Goal: Information Seeking & Learning: Learn about a topic

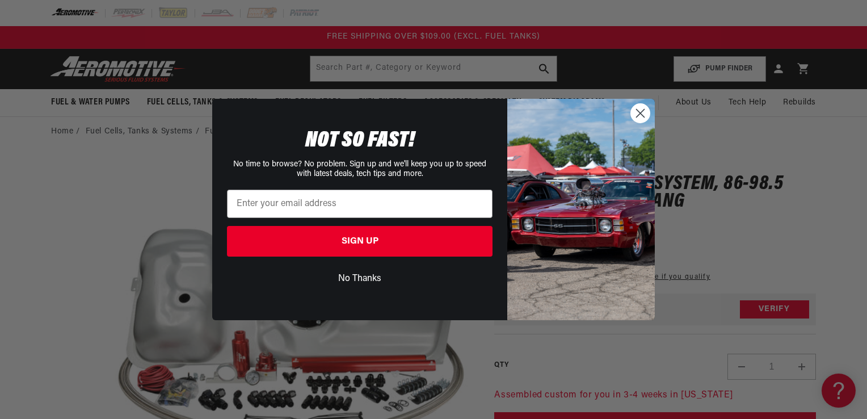
click at [643, 112] on circle "Close dialog" at bounding box center [640, 113] width 19 height 19
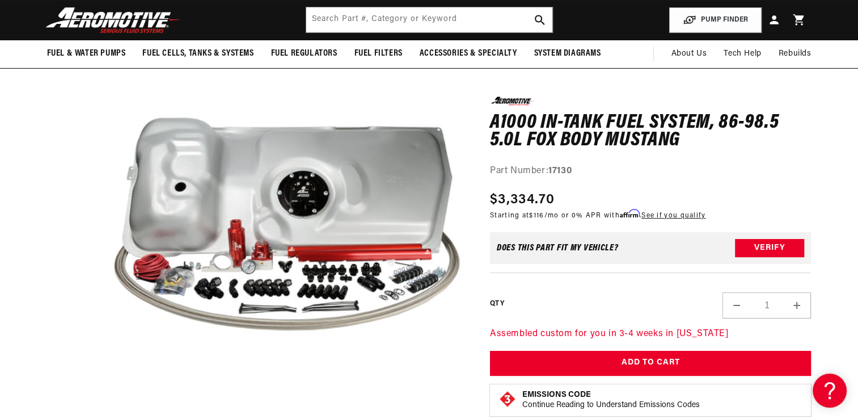
scroll to position [83, 0]
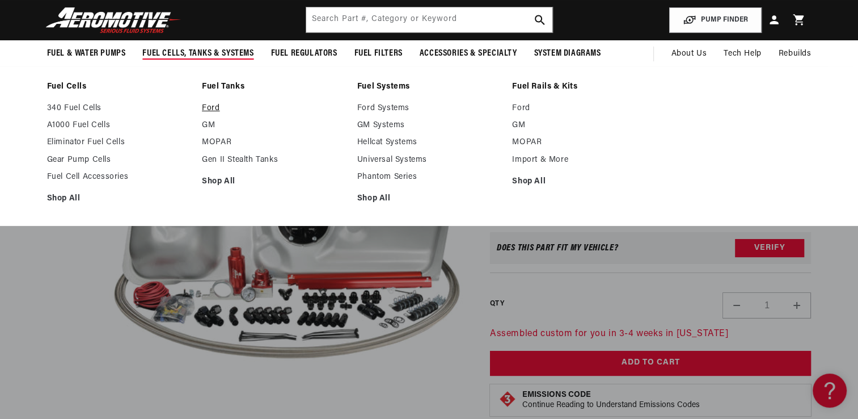
click at [213, 109] on link "Ford" at bounding box center [274, 108] width 144 height 10
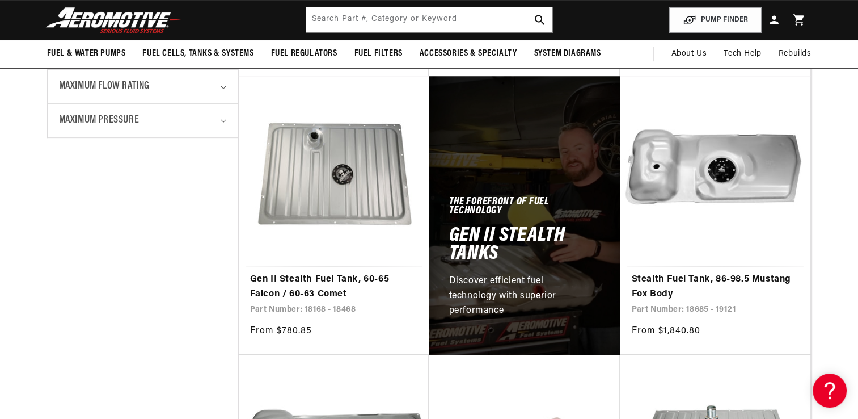
scroll to position [488, 0]
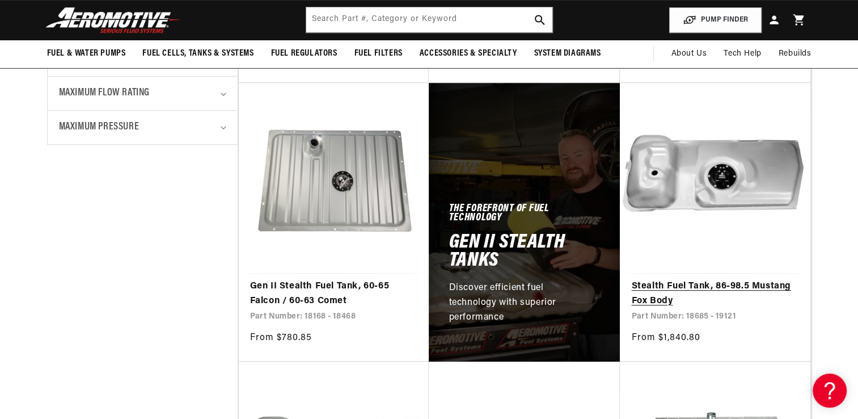
click at [719, 279] on link "Stealth Fuel Tank, 86-98.5 Mustang Fox Body" at bounding box center [715, 293] width 168 height 29
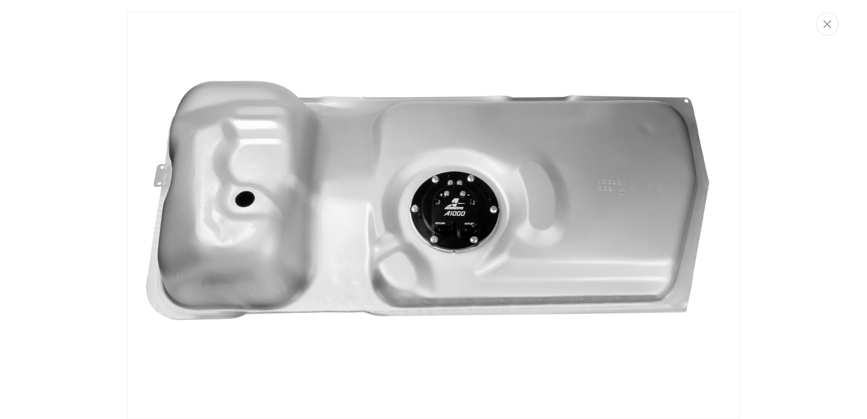
scroll to position [5, 0]
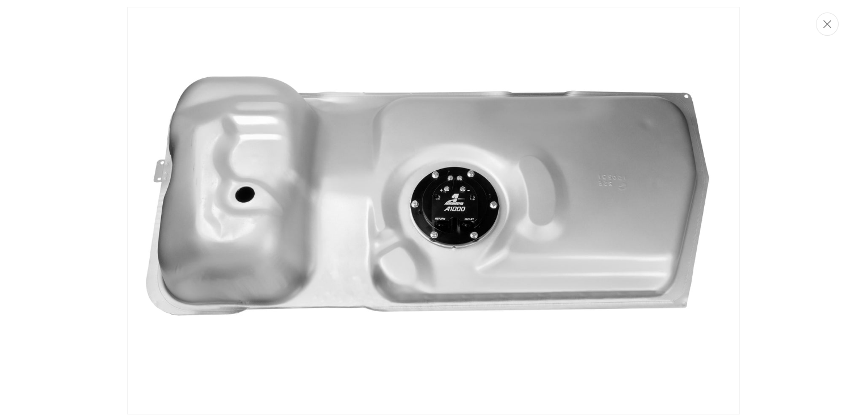
click at [488, 192] on img "Media gallery" at bounding box center [433, 210] width 613 height 407
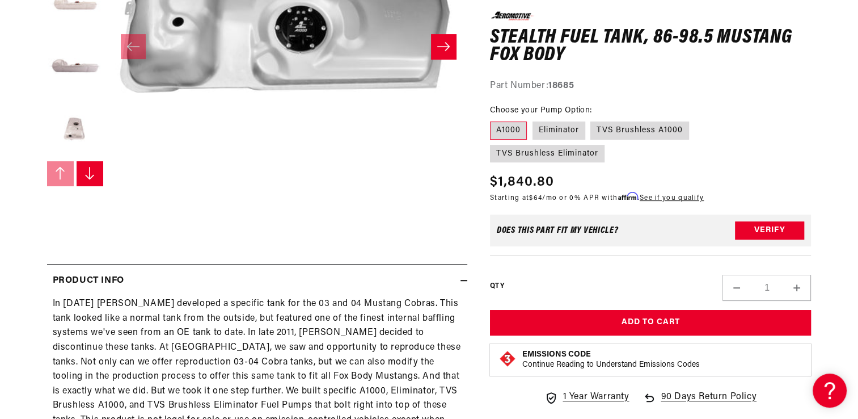
scroll to position [0, 0]
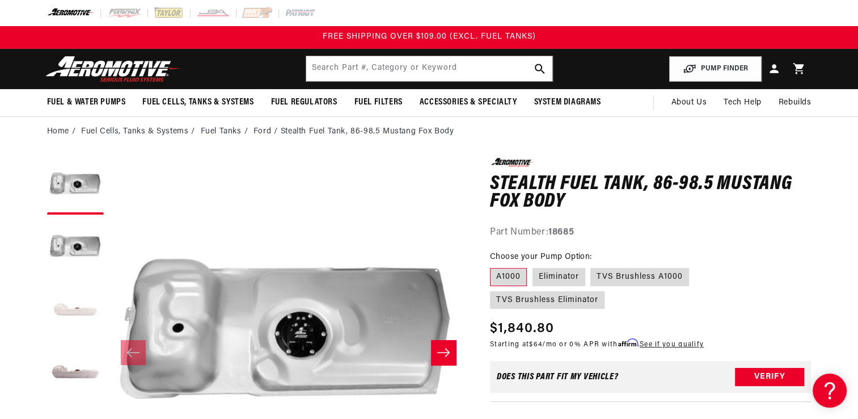
click at [83, 306] on button "Load image 3 in gallery view" at bounding box center [75, 311] width 57 height 57
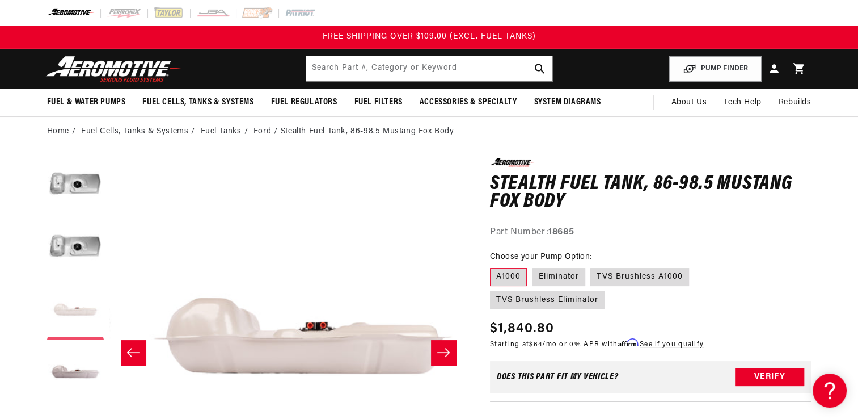
scroll to position [0, 717]
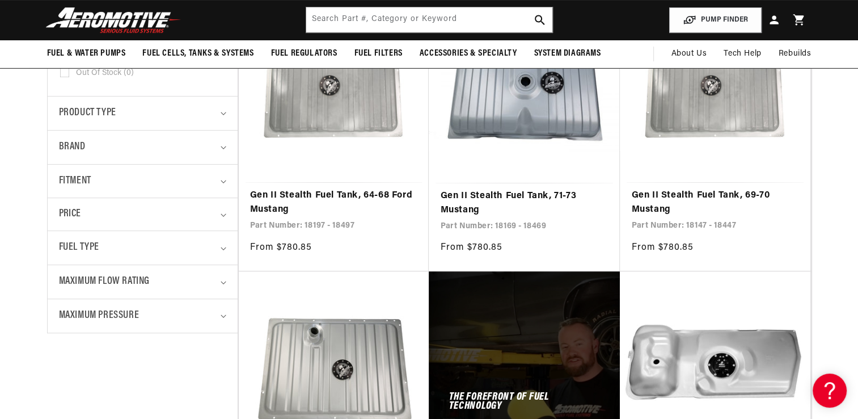
scroll to position [272, 0]
